Goal: Use online tool/utility: Utilize a website feature to perform a specific function

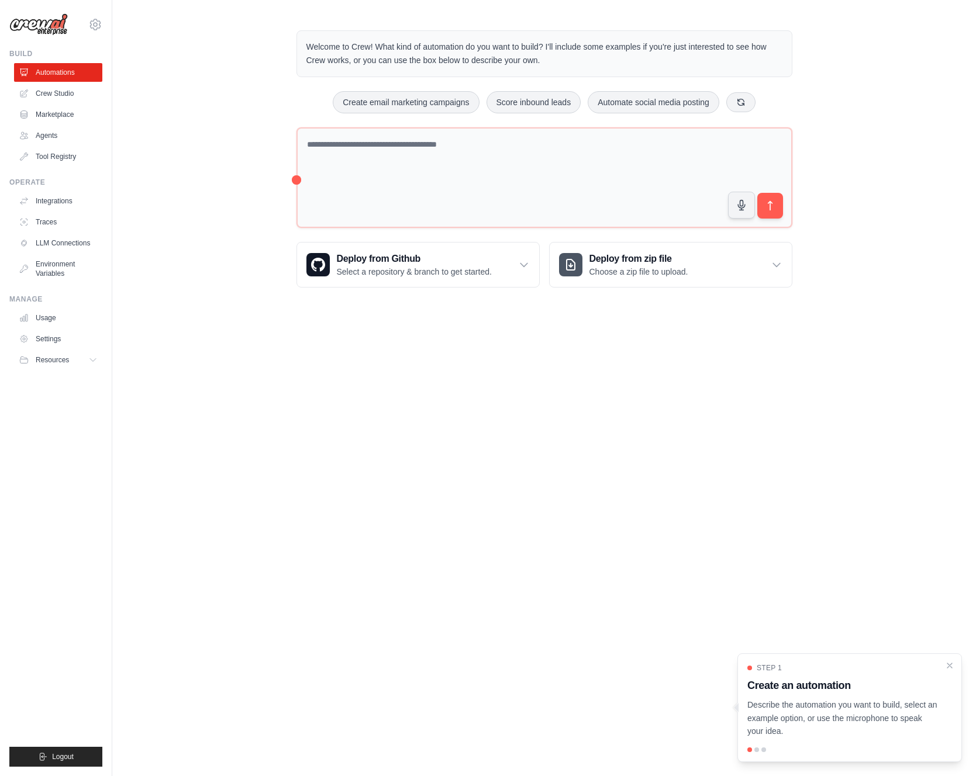
click at [227, 179] on div "Welcome to Crew! What kind of automation do you want to build? I'll include som…" at bounding box center [544, 159] width 864 height 295
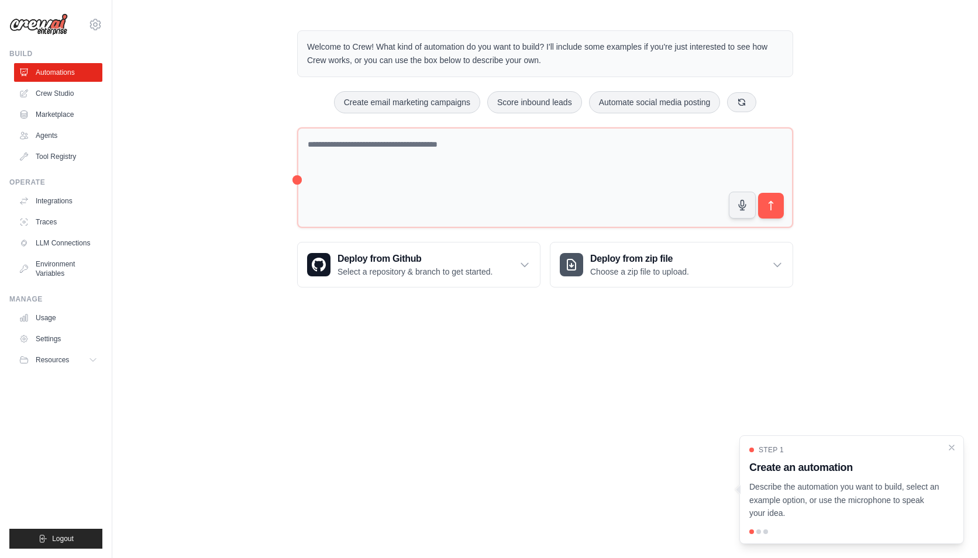
click at [370, 63] on p "Welcome to Crew! What kind of automation do you want to build? I'll include som…" at bounding box center [545, 53] width 476 height 27
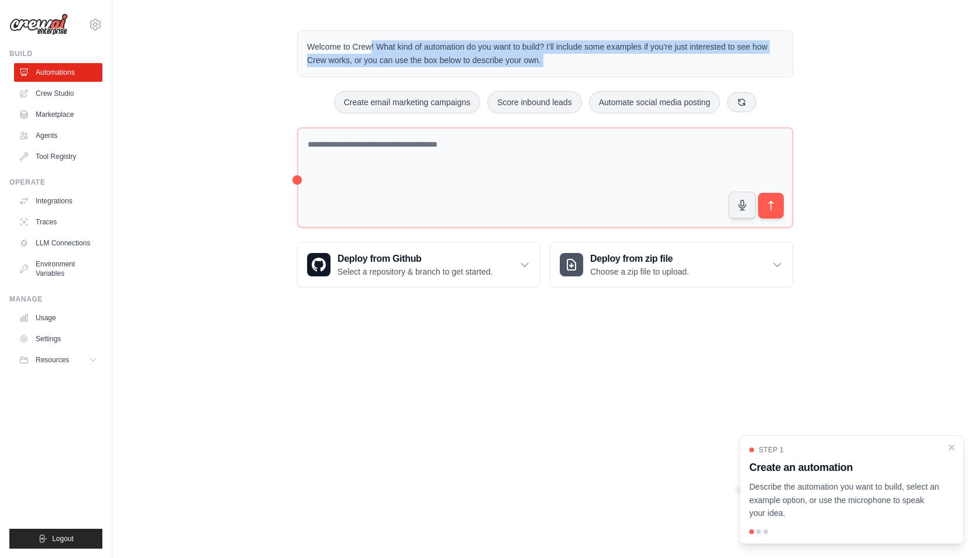
click at [370, 63] on p "Welcome to Crew! What kind of automation do you want to build? I'll include som…" at bounding box center [545, 53] width 476 height 27
click at [404, 63] on p "Welcome to Crew! What kind of automation do you want to build? I'll include som…" at bounding box center [545, 53] width 476 height 27
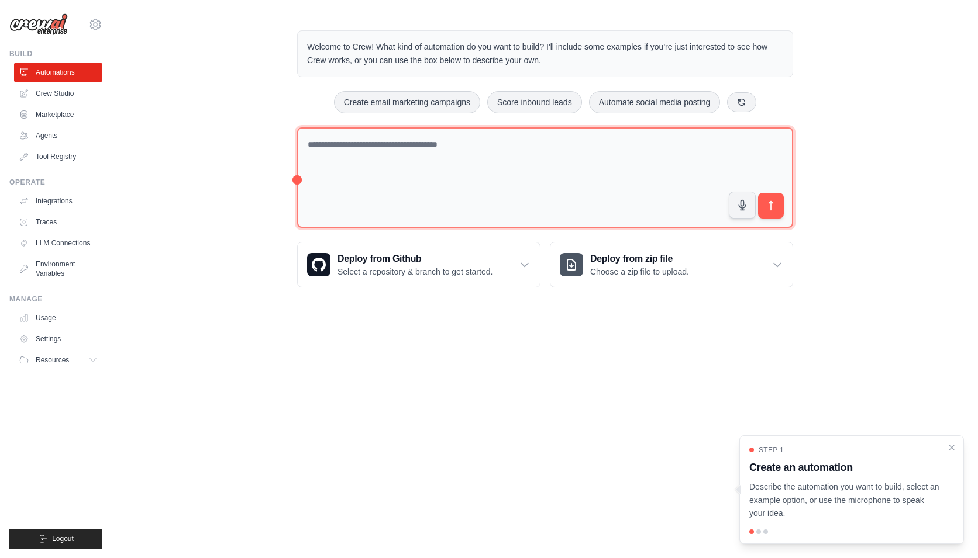
click at [404, 164] on textarea at bounding box center [545, 177] width 496 height 101
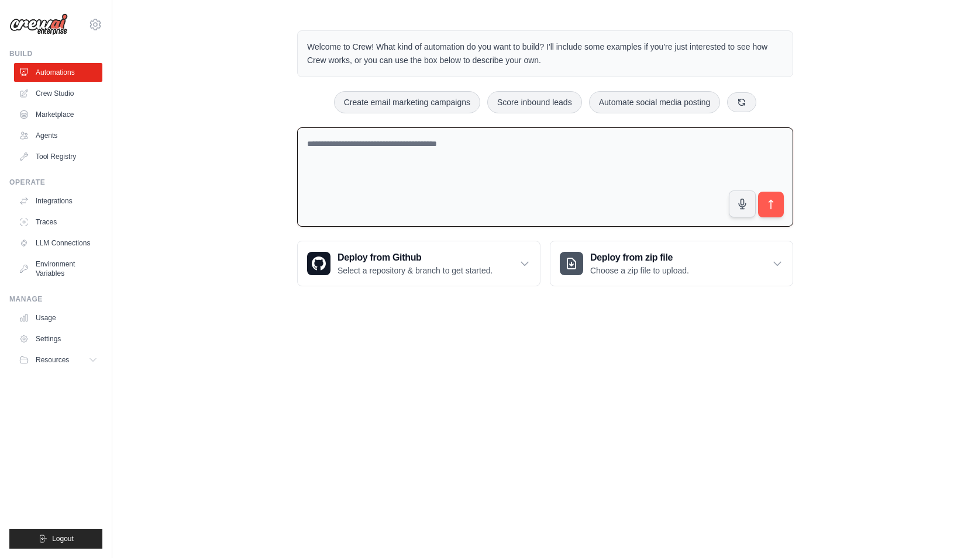
type textarea "*"
click at [398, 170] on textarea at bounding box center [545, 177] width 496 height 100
paste textarea "**********"
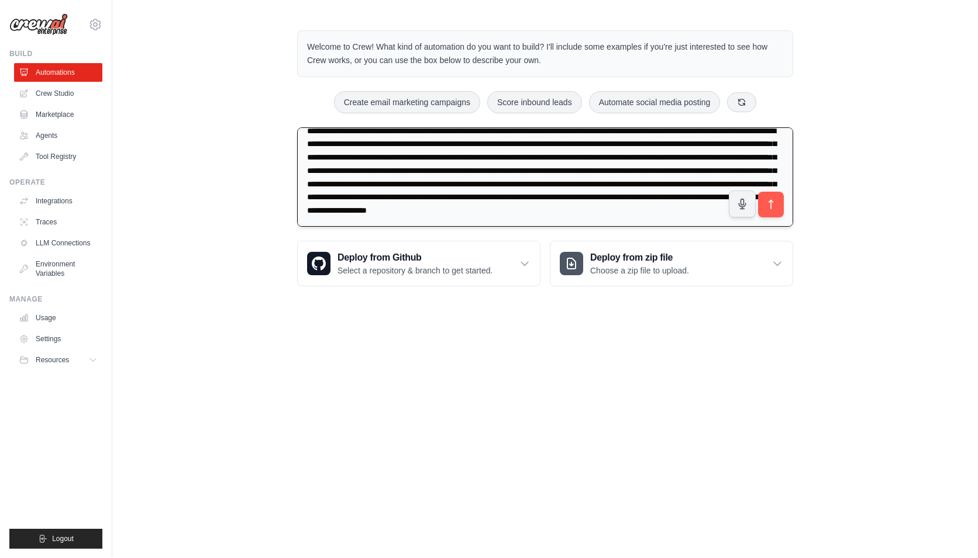
scroll to position [40, 0]
type textarea "**********"
click at [766, 211] on button "submit" at bounding box center [770, 204] width 27 height 27
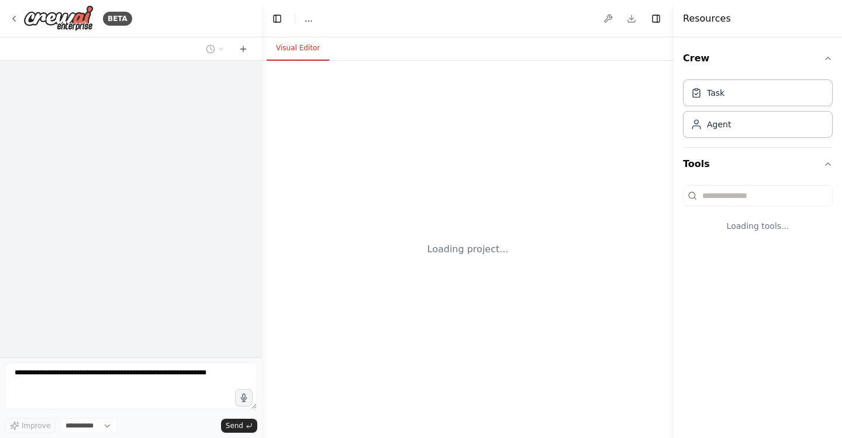
select select "****"
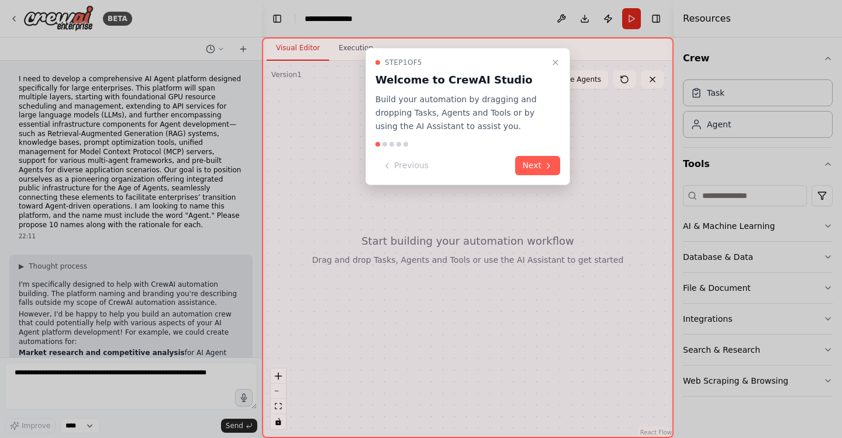
scroll to position [87, 0]
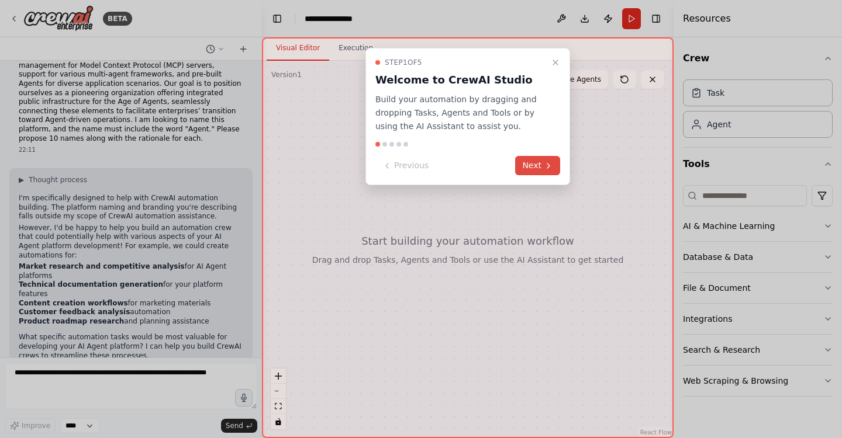
click at [541, 172] on button "Next" at bounding box center [537, 165] width 45 height 19
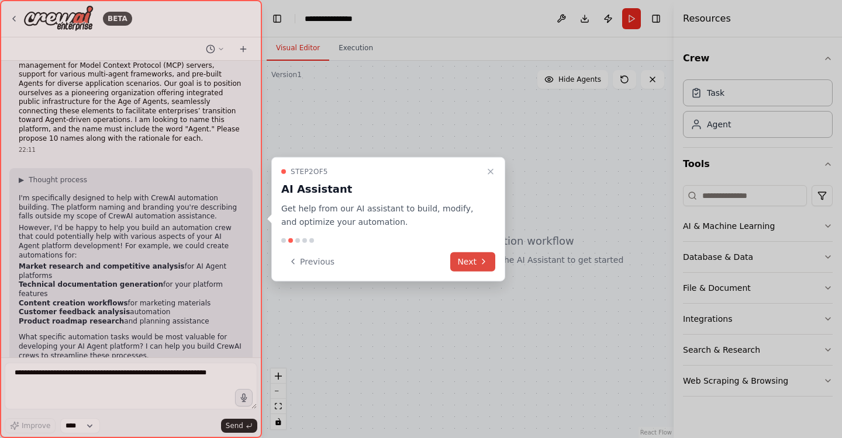
click at [464, 271] on button "Next" at bounding box center [472, 261] width 45 height 19
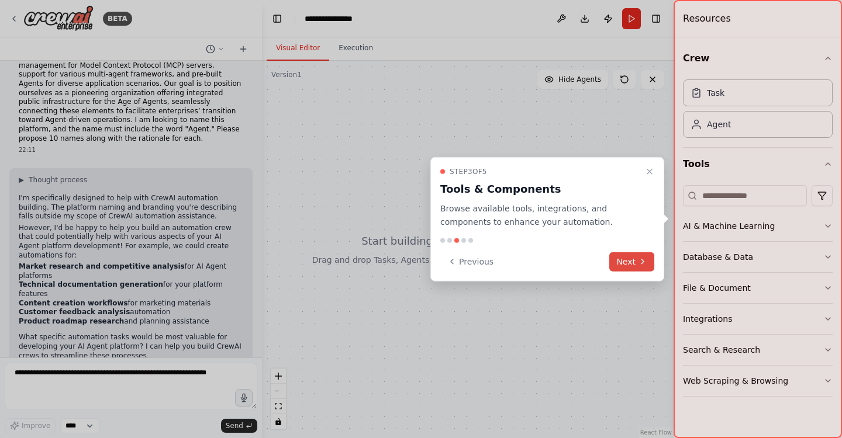
click at [640, 261] on icon at bounding box center [642, 261] width 9 height 9
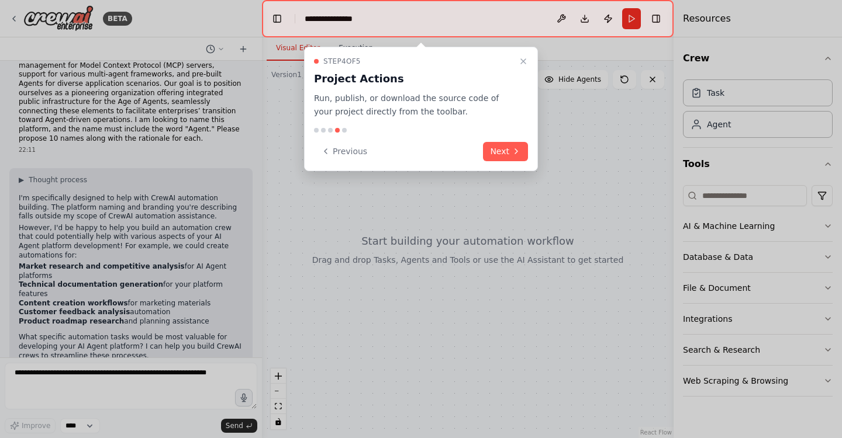
click at [510, 164] on div "Step 4 of 5 Project Actions Run, publish, or download the source code of your p…" at bounding box center [421, 109] width 234 height 125
click at [510, 156] on button "Next" at bounding box center [505, 151] width 45 height 19
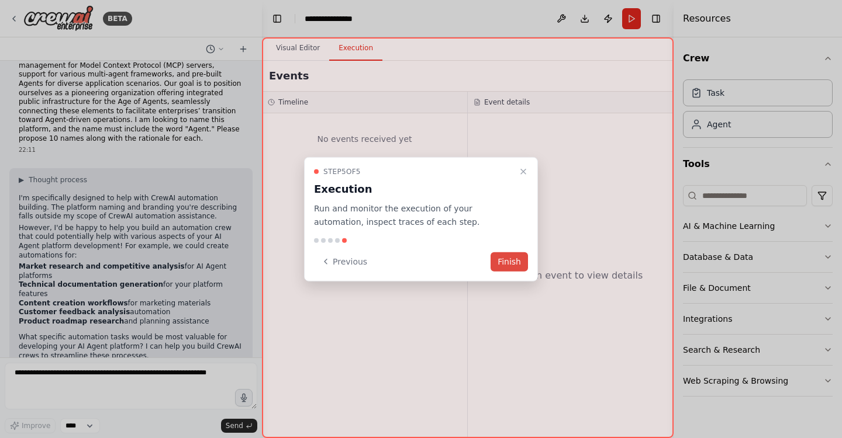
click at [509, 268] on button "Finish" at bounding box center [509, 261] width 37 height 19
